Goal: Task Accomplishment & Management: Manage account settings

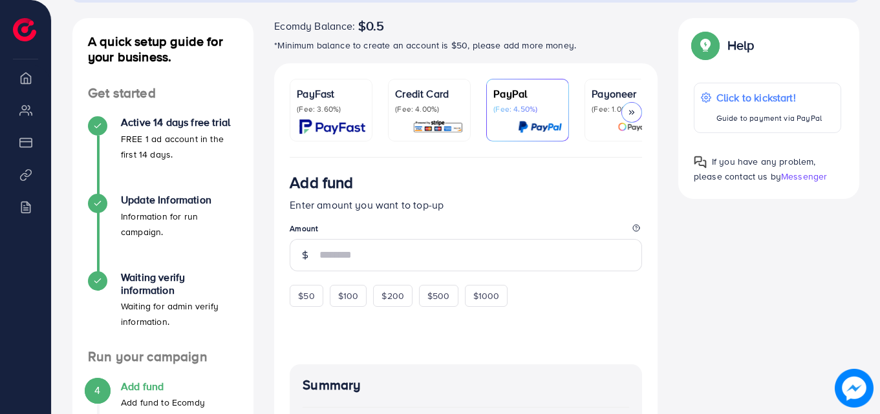
scroll to position [135, 0]
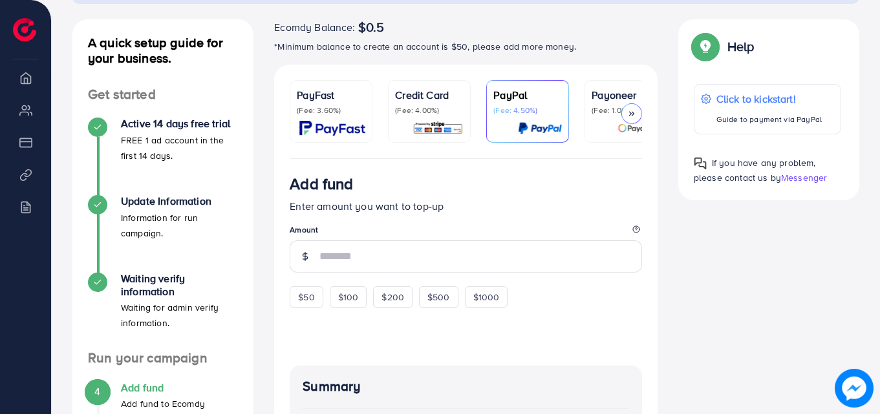
click at [628, 109] on icon at bounding box center [631, 113] width 9 height 9
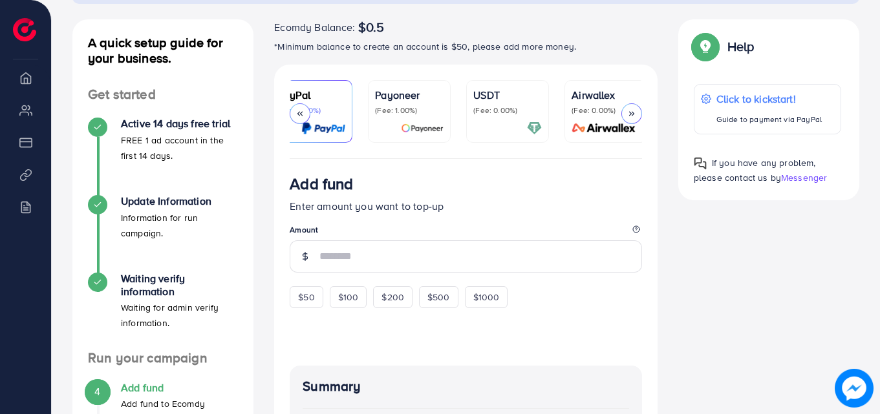
scroll to position [0, 222]
click at [303, 107] on div at bounding box center [300, 113] width 21 height 21
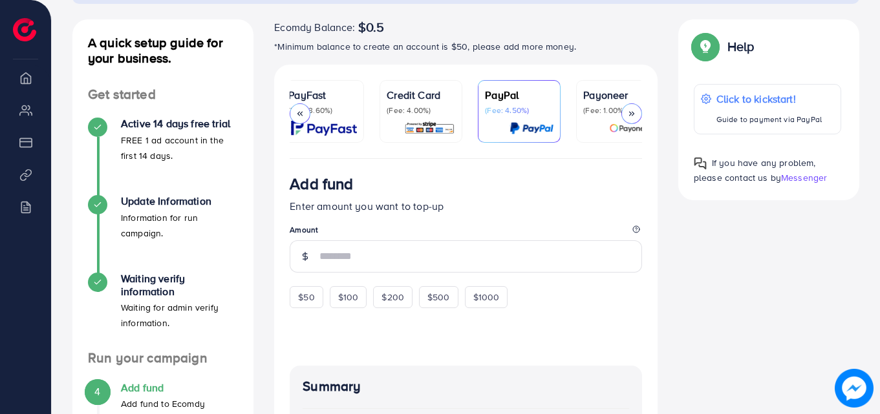
scroll to position [0, 0]
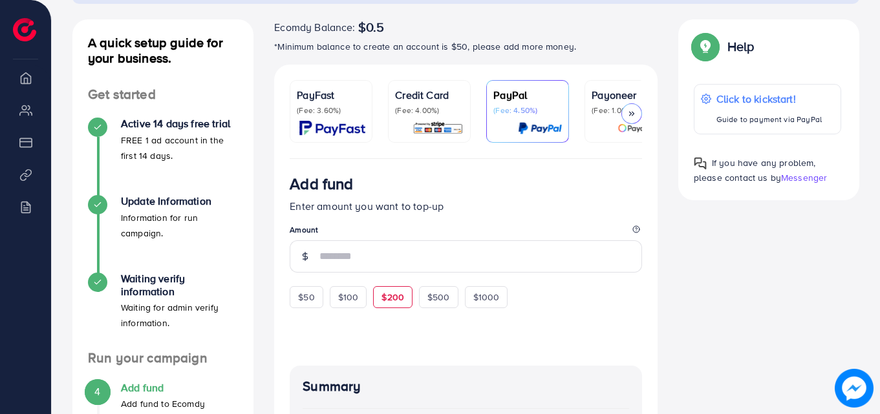
click at [389, 297] on span "$200" at bounding box center [392, 297] width 23 height 13
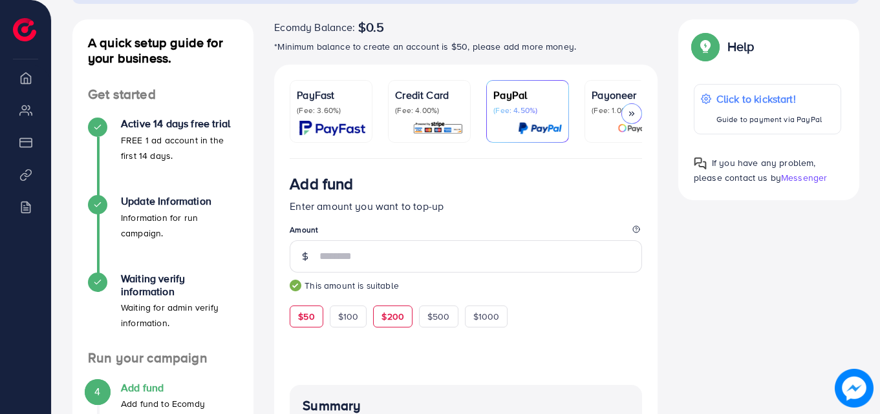
click at [318, 326] on div "$50" at bounding box center [306, 317] width 33 height 22
type input "**"
click at [435, 286] on small "This amount is suitable" at bounding box center [466, 285] width 352 height 13
click at [630, 112] on polyline at bounding box center [630, 114] width 2 height 4
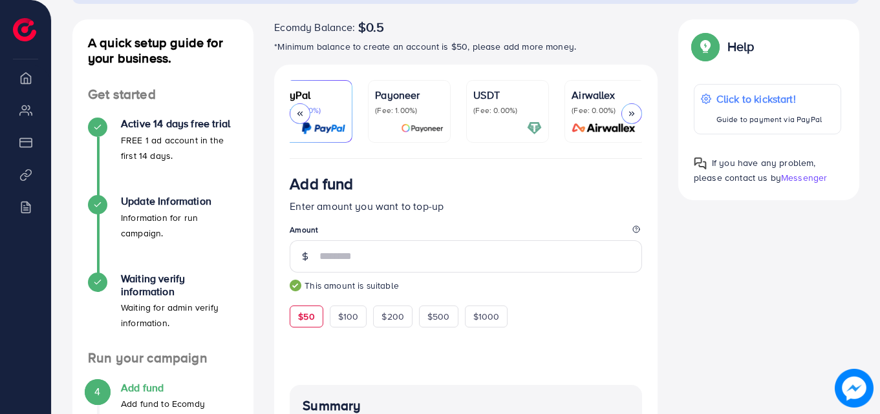
scroll to position [0, 222]
click at [630, 112] on p "(Fee: 0.00%)" at bounding box center [600, 110] width 69 height 10
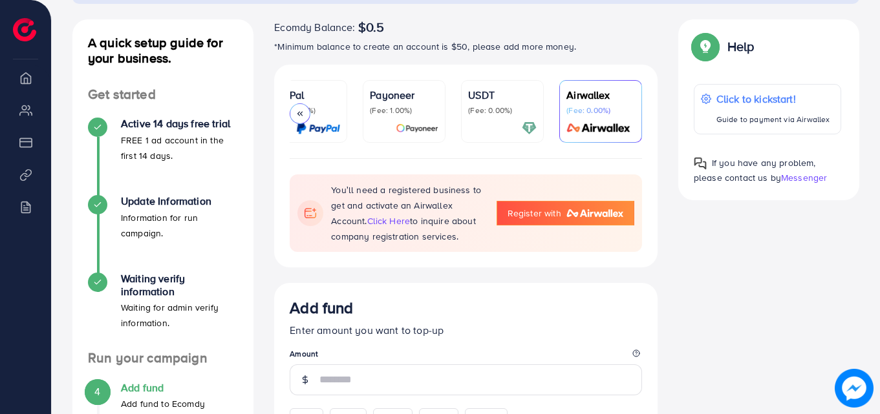
click at [302, 111] on icon at bounding box center [299, 113] width 9 height 9
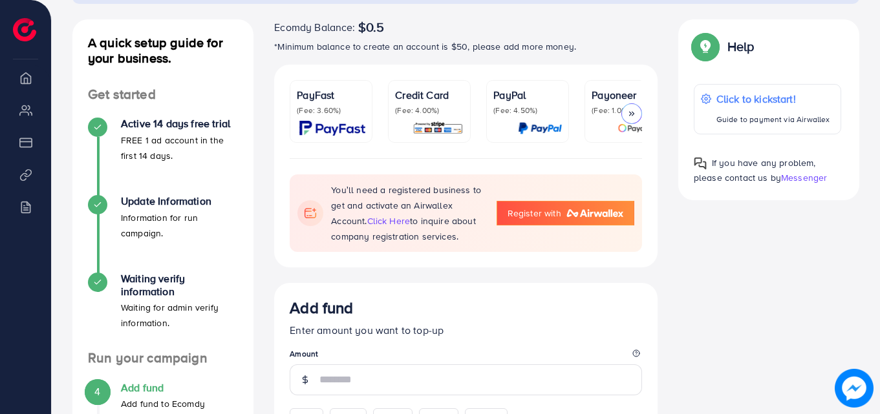
click at [302, 111] on p "(Fee: 3.60%)" at bounding box center [331, 110] width 69 height 10
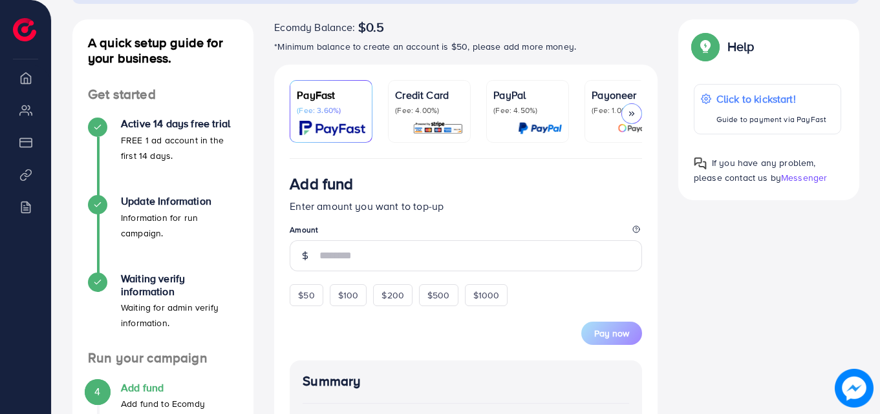
click at [434, 108] on p "(Fee: 4.00%)" at bounding box center [429, 110] width 69 height 10
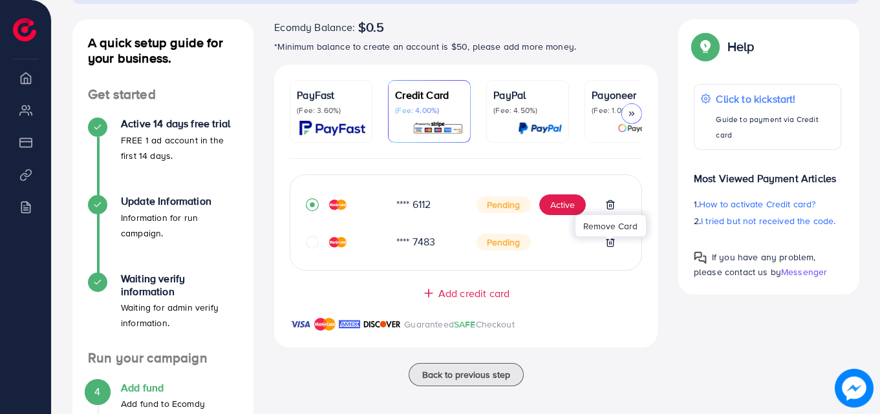
click at [609, 244] on icon at bounding box center [610, 242] width 10 height 10
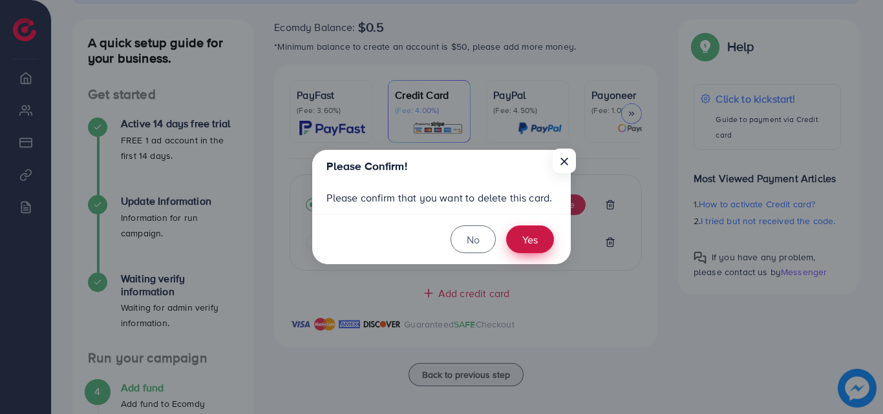
click at [544, 241] on button "Yes" at bounding box center [530, 240] width 48 height 28
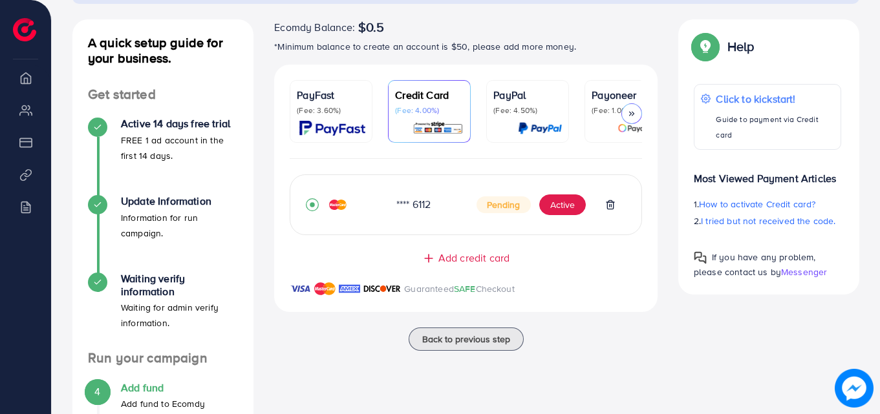
click at [498, 259] on span "Add credit card" at bounding box center [473, 258] width 71 height 15
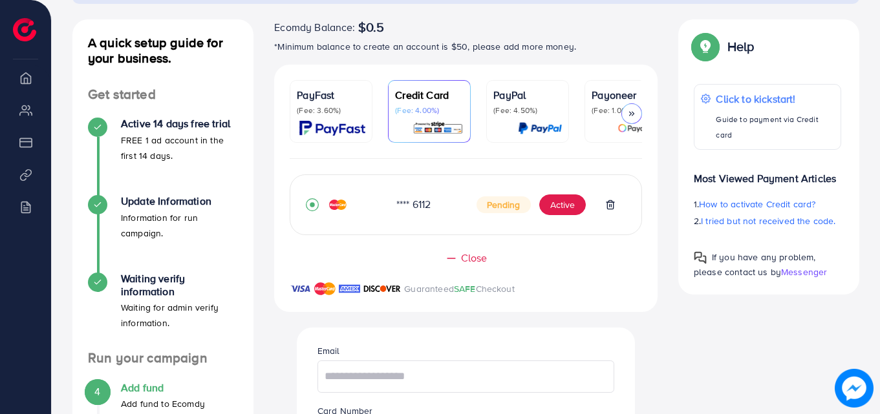
click at [498, 259] on div "Close" at bounding box center [466, 258] width 332 height 15
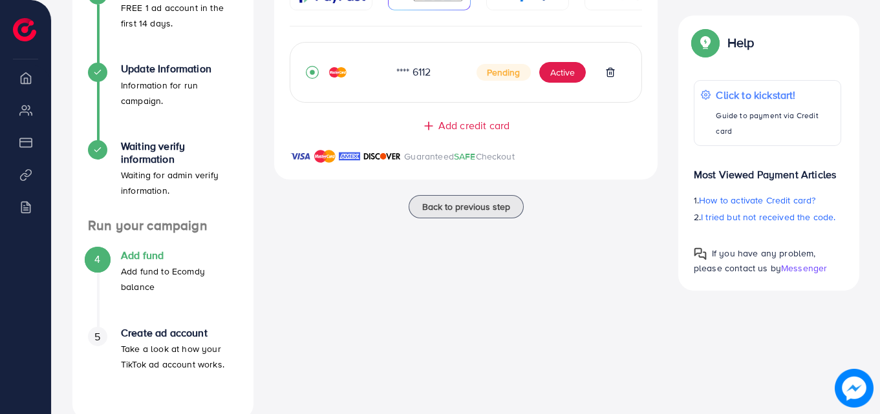
scroll to position [294, 0]
